Goal: Information Seeking & Learning: Learn about a topic

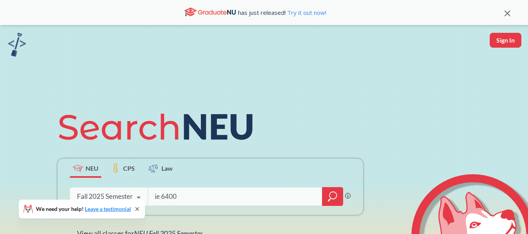
type input "ie 6400"
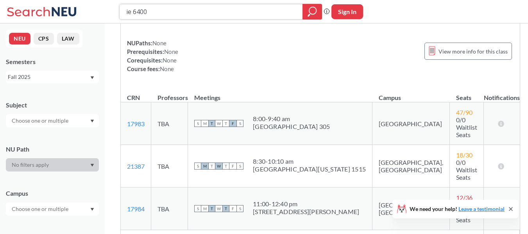
scroll to position [78, 0]
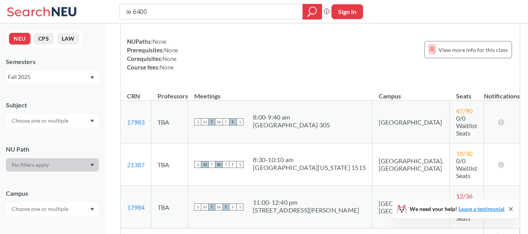
click at [372, 149] on td "[GEOGRAPHIC_DATA], [GEOGRAPHIC_DATA]" at bounding box center [410, 164] width 77 height 43
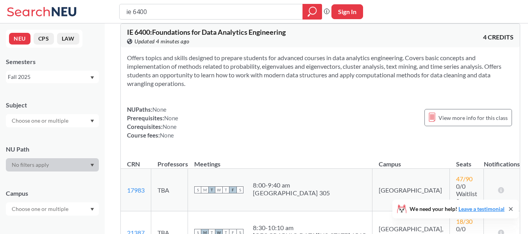
scroll to position [0, 0]
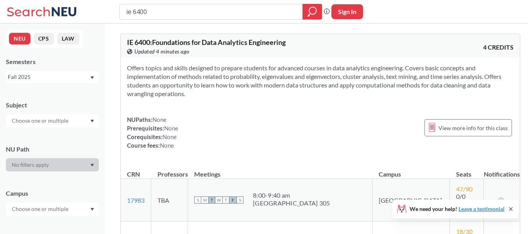
click at [127, 38] on span "IE 6400 : Foundations for Data Analytics Engineering" at bounding box center [206, 42] width 159 height 9
drag, startPoint x: 127, startPoint y: 38, endPoint x: 140, endPoint y: 41, distance: 13.4
click at [138, 41] on span "IE 6400 : Foundations for Data Analytics Engineering" at bounding box center [206, 42] width 159 height 9
click at [509, 210] on icon at bounding box center [510, 208] width 3 height 3
click at [456, 228] on span "18 / 30" at bounding box center [464, 231] width 16 height 7
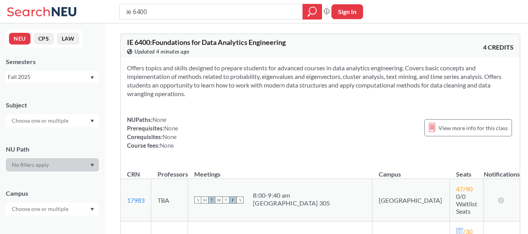
click at [456, 228] on span "18 / 30" at bounding box center [464, 231] width 16 height 7
click at [307, 81] on section "Offers topics and skills designed to prepare students for advanced courses in d…" at bounding box center [320, 81] width 386 height 34
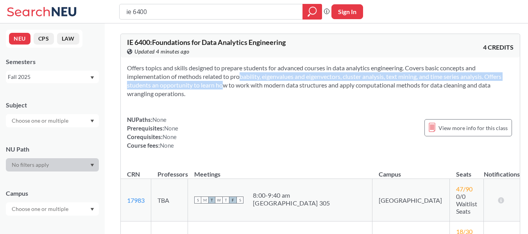
click at [228, 81] on section "Offers topics and skills designed to prepare students for advanced courses in d…" at bounding box center [320, 81] width 386 height 34
click at [282, 80] on section "Offers topics and skills designed to prepare students for advanced courses in d…" at bounding box center [320, 81] width 386 height 34
